Goal: Navigation & Orientation: Understand site structure

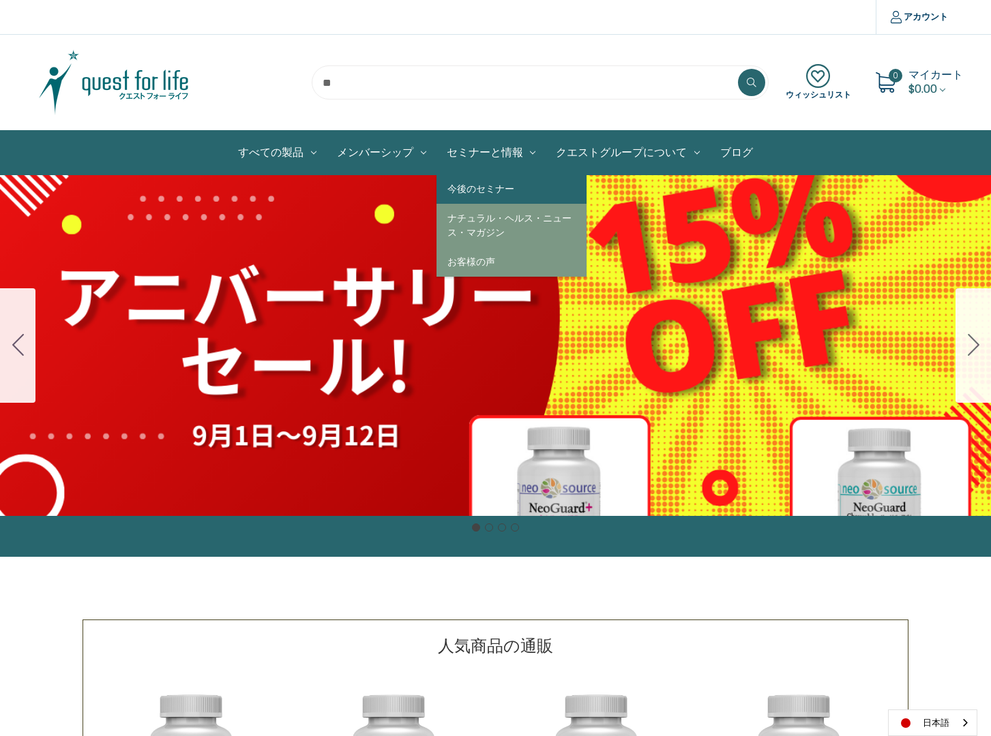
click at [512, 190] on link "今後のセミナー" at bounding box center [511, 189] width 150 height 29
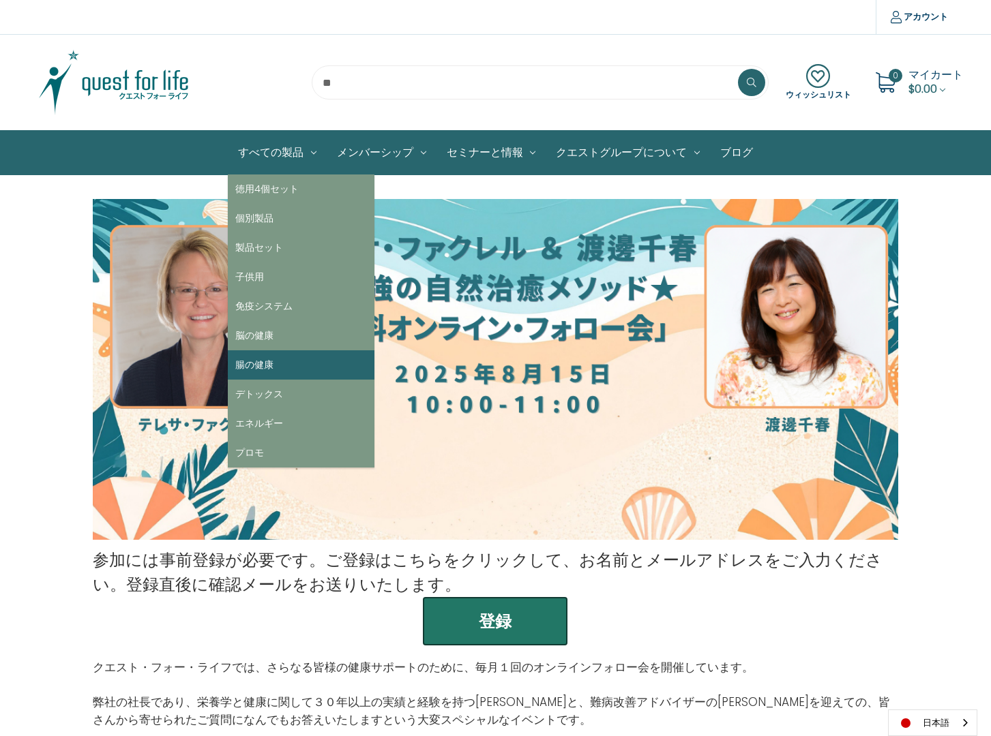
click at [279, 362] on link "腸の健康" at bounding box center [301, 364] width 147 height 29
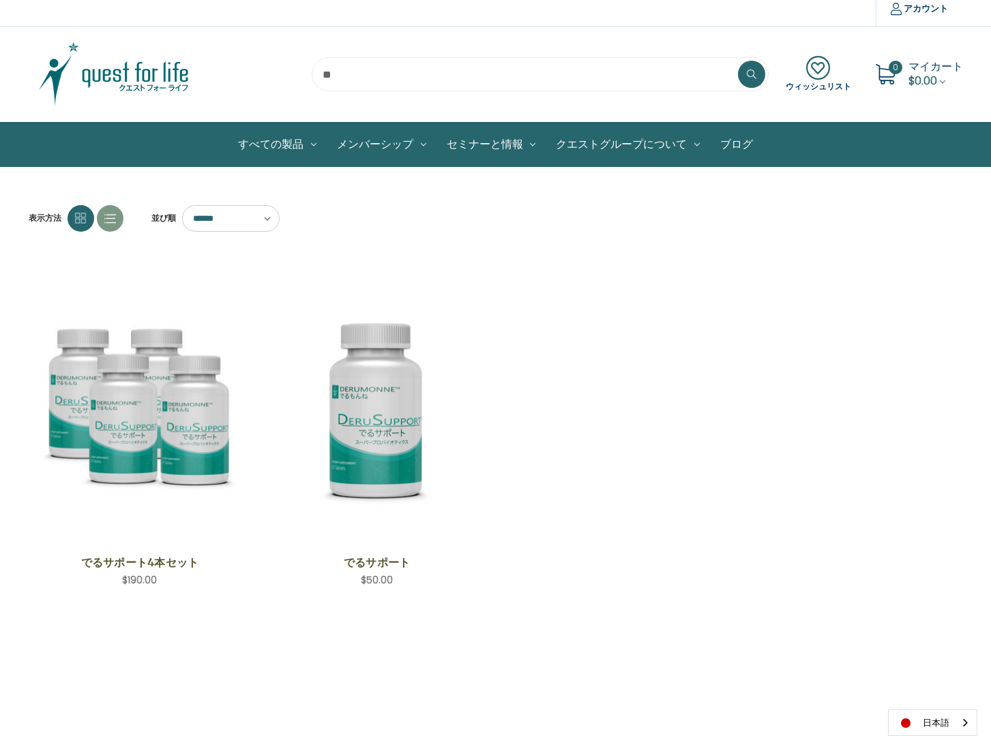
scroll to position [10, 0]
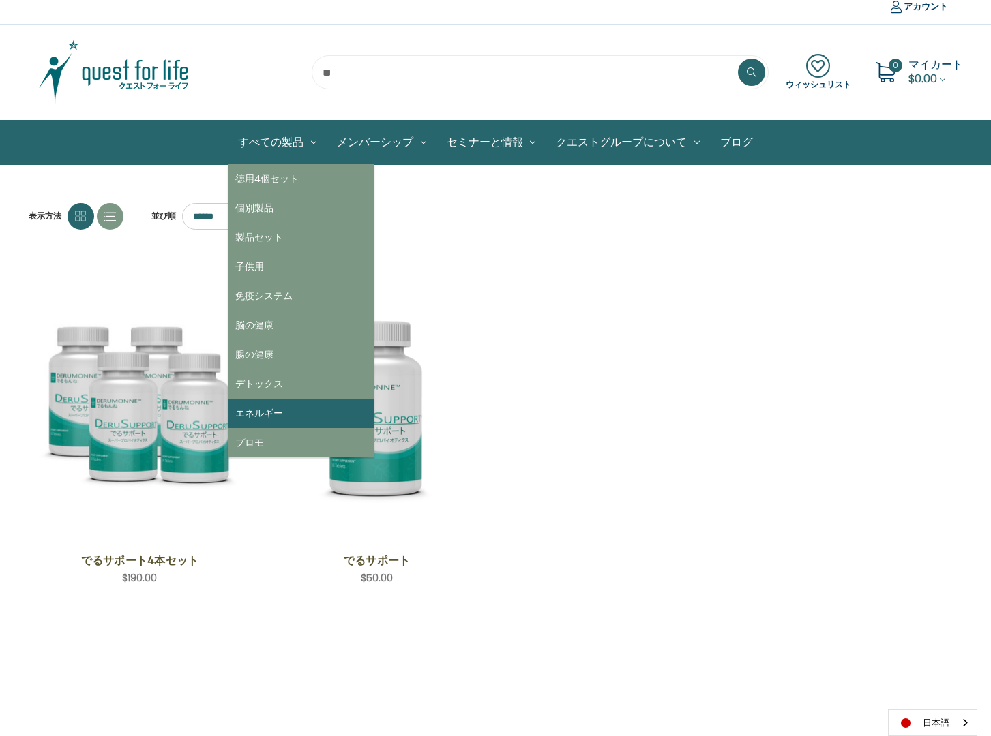
click at [290, 415] on link "エネルギー" at bounding box center [301, 413] width 147 height 29
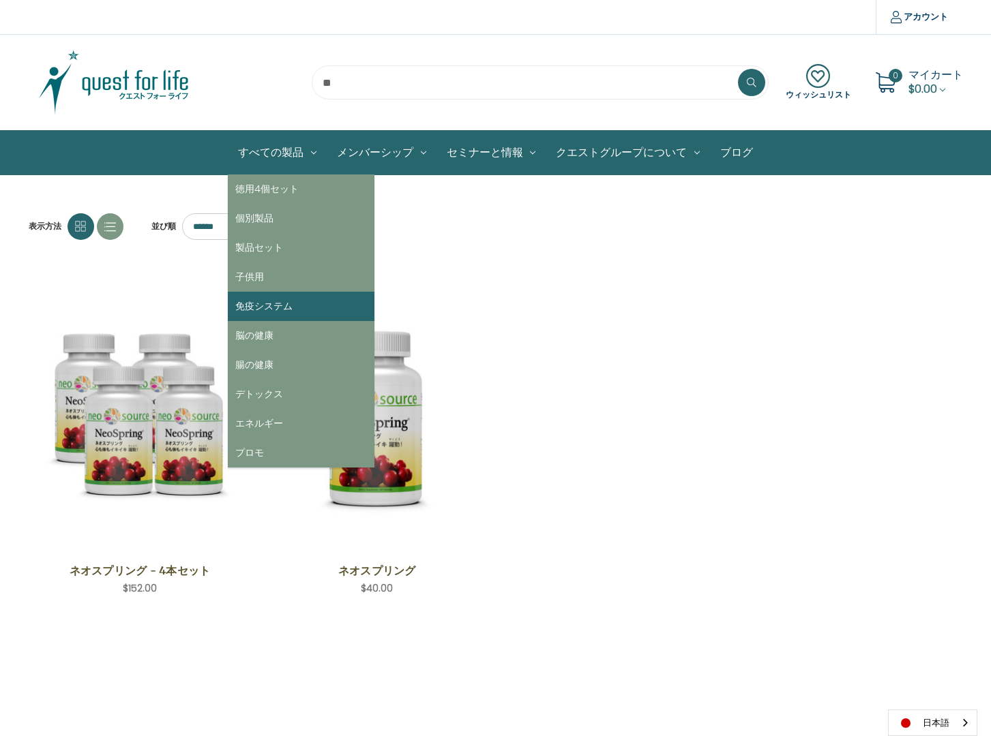
click at [303, 303] on link "免疫システム" at bounding box center [301, 306] width 147 height 29
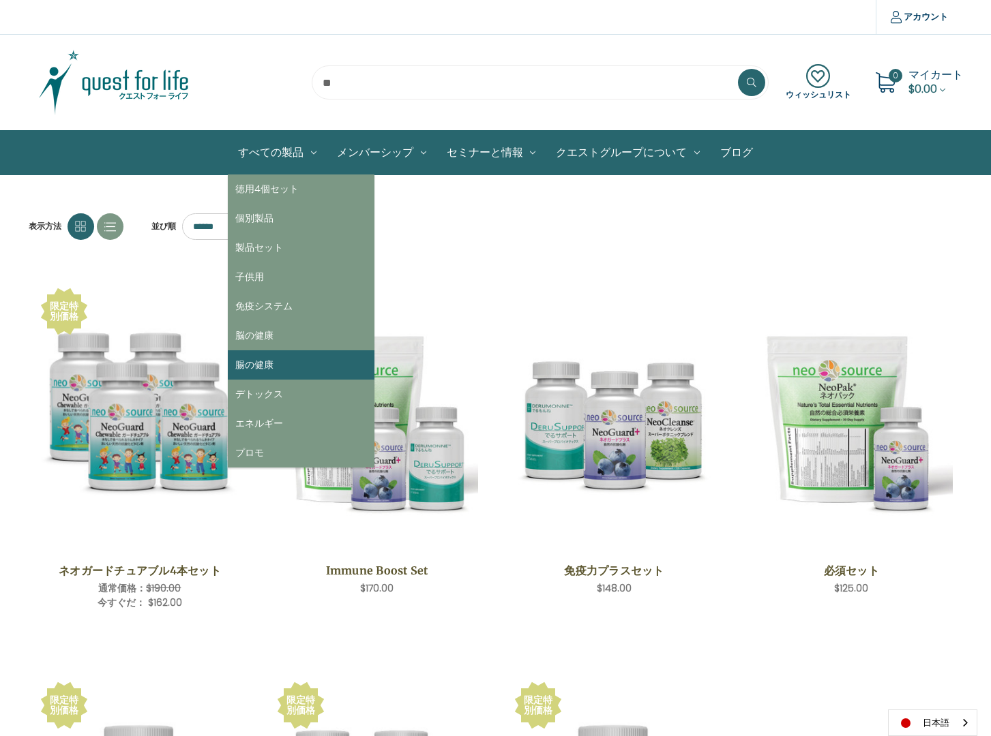
click at [255, 365] on link "腸の健康" at bounding box center [301, 364] width 147 height 29
